Goal: Task Accomplishment & Management: Use online tool/utility

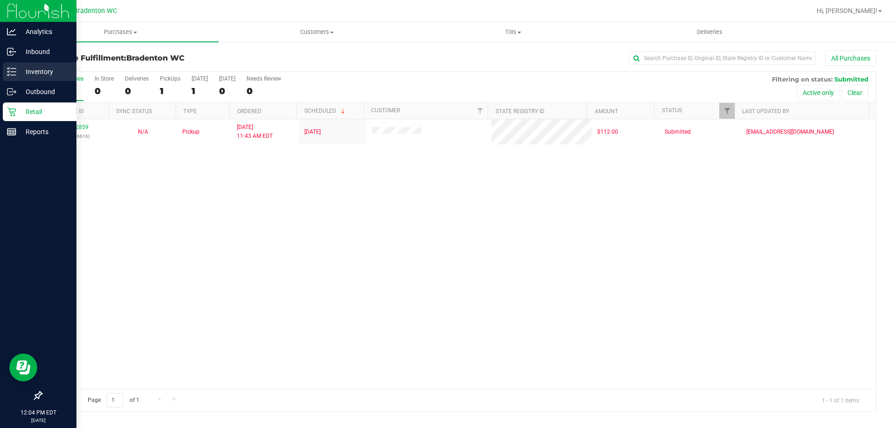
click at [13, 75] on line at bounding box center [13, 75] width 5 height 0
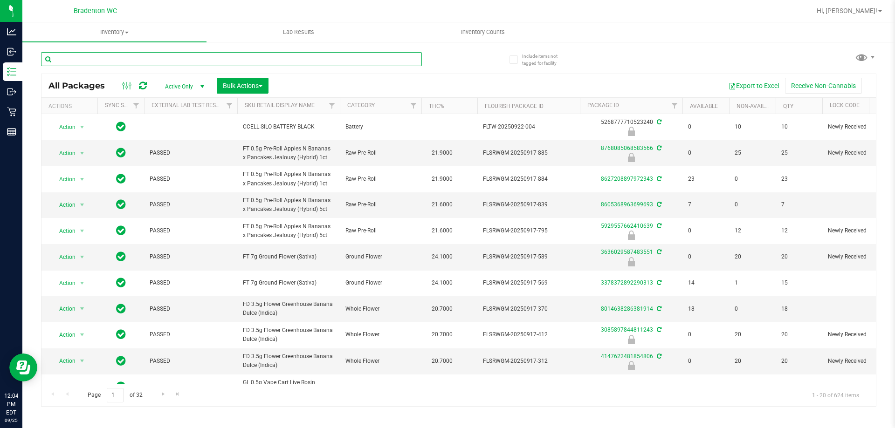
click at [134, 60] on input "text" at bounding box center [231, 59] width 381 height 14
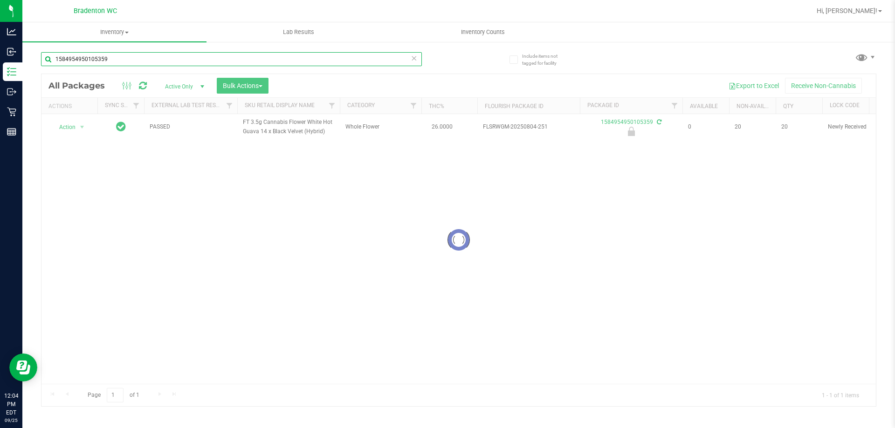
type input "1584954950105359"
click at [66, 127] on div at bounding box center [458, 240] width 834 height 332
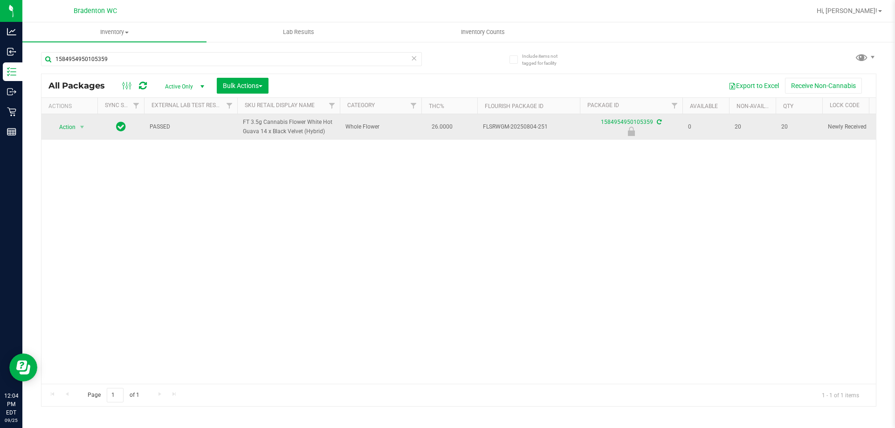
click at [66, 124] on span "Action" at bounding box center [63, 127] width 25 height 13
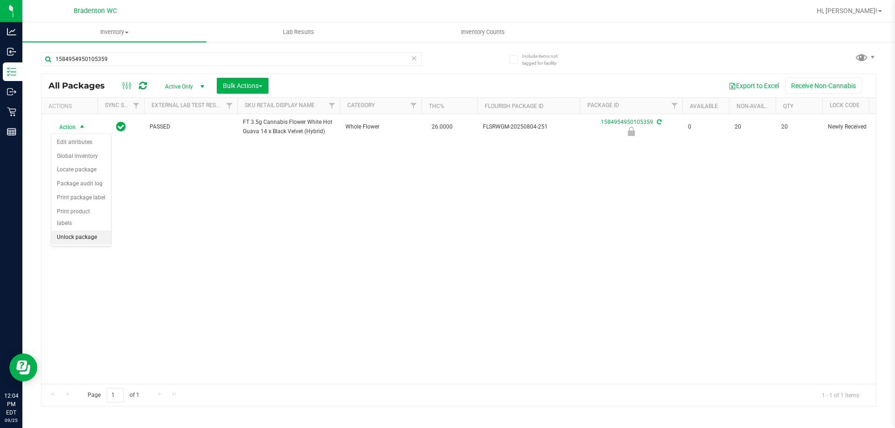
click at [99, 231] on li "Unlock package" at bounding box center [81, 238] width 60 height 14
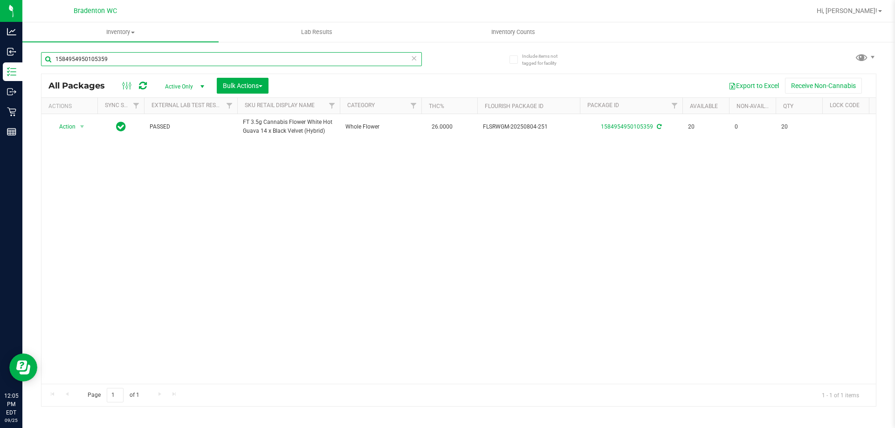
click at [118, 65] on input "1584954950105359" at bounding box center [231, 59] width 381 height 14
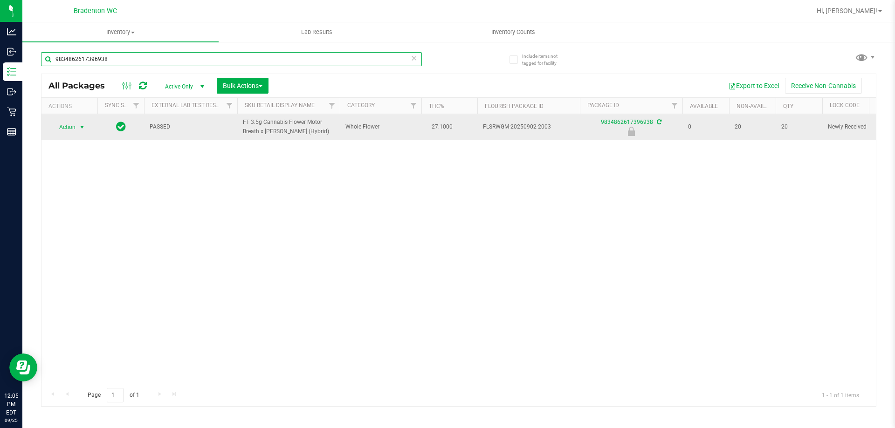
type input "9834862617396938"
click at [81, 127] on span "select" at bounding box center [81, 127] width 7 height 7
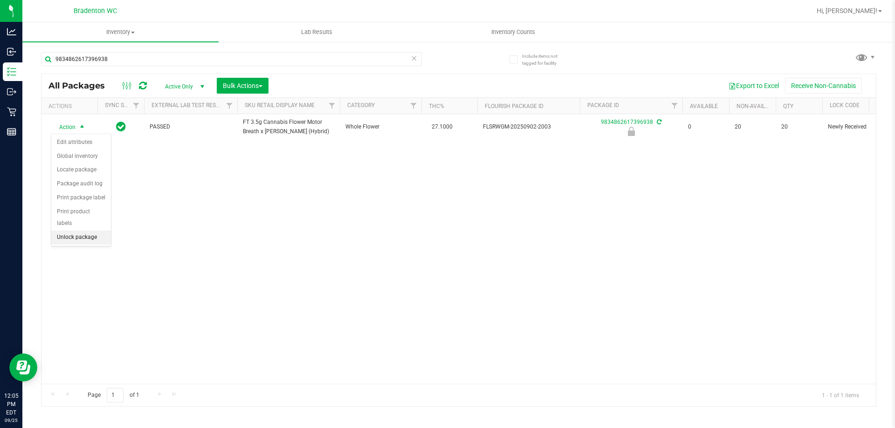
click at [71, 231] on li "Unlock package" at bounding box center [81, 238] width 60 height 14
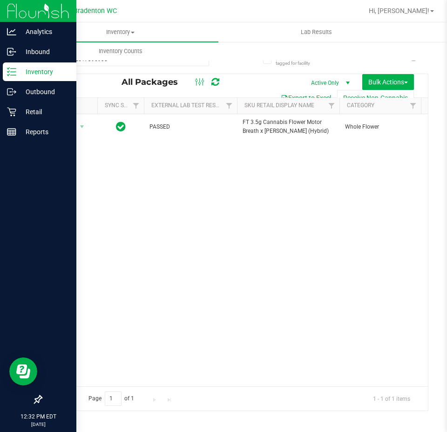
click at [20, 69] on p "Inventory" at bounding box center [44, 71] width 56 height 11
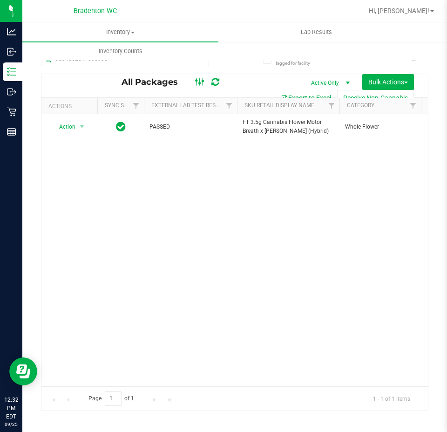
click at [196, 84] on rect at bounding box center [196, 81] width 0 height 7
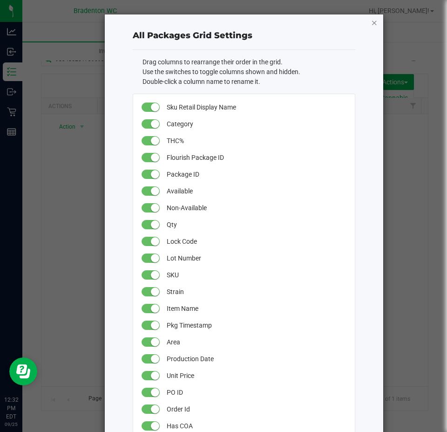
click at [371, 20] on icon "button" at bounding box center [374, 22] width 7 height 11
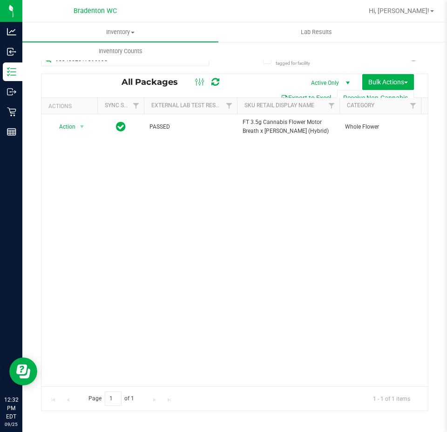
click at [282, 183] on div "Action Action Adjust qty Create package Edit attributes Global inventory Locate…" at bounding box center [234, 250] width 387 height 272
click at [225, 24] on uib-tab-heading "Lab Results" at bounding box center [316, 32] width 195 height 19
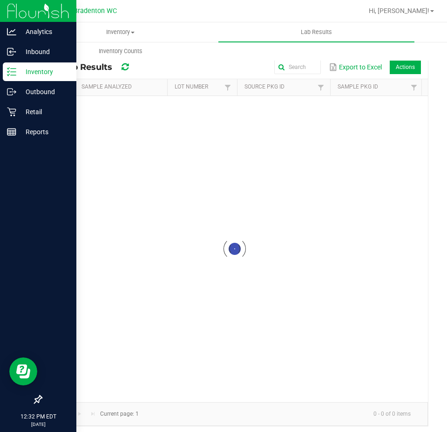
click at [18, 75] on p "Inventory" at bounding box center [44, 71] width 56 height 11
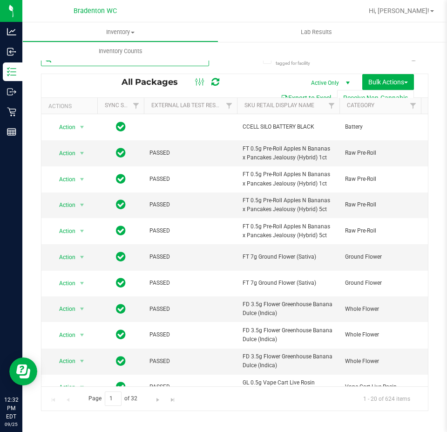
click at [192, 62] on input "text" at bounding box center [125, 59] width 168 height 14
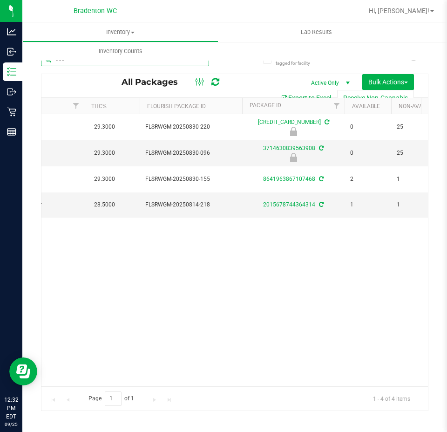
scroll to position [0, 540]
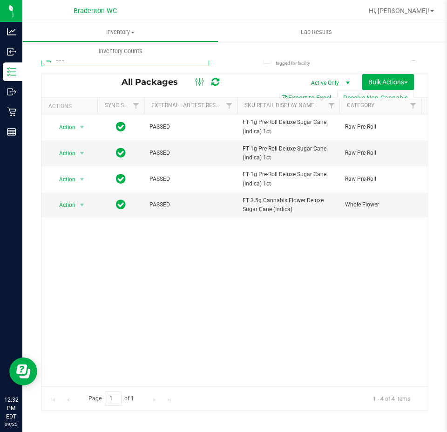
type input "dsc"
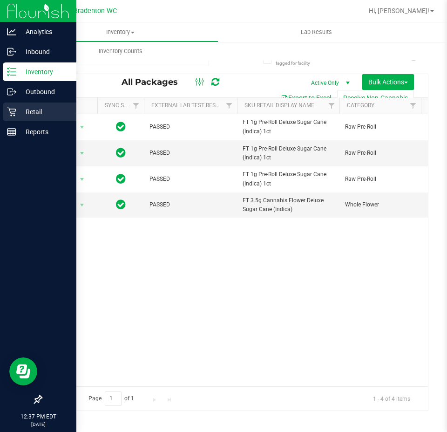
click at [0, 105] on link "Retail" at bounding box center [38, 113] width 76 height 20
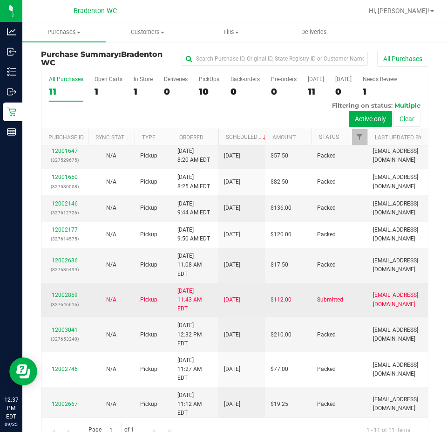
click at [69, 296] on link "12002859" at bounding box center [65, 295] width 26 height 7
